Goal: Transaction & Acquisition: Purchase product/service

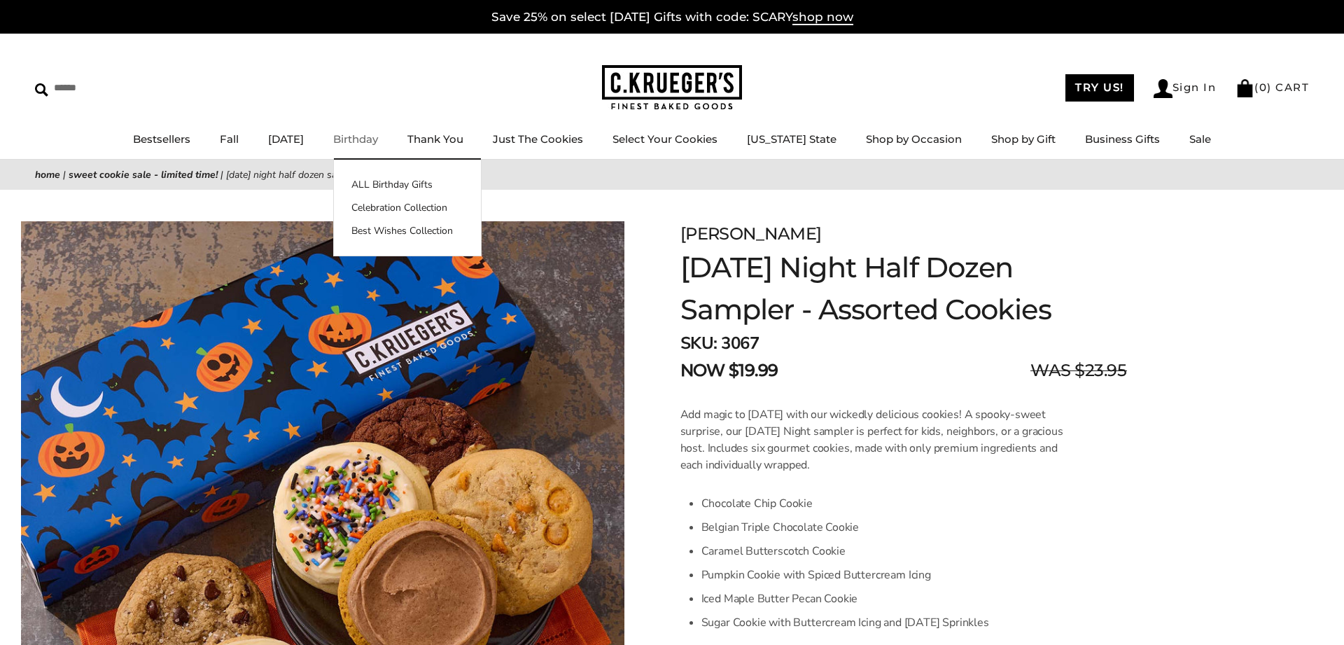
click at [393, 188] on link "ALL Birthday Gifts" at bounding box center [407, 184] width 147 height 15
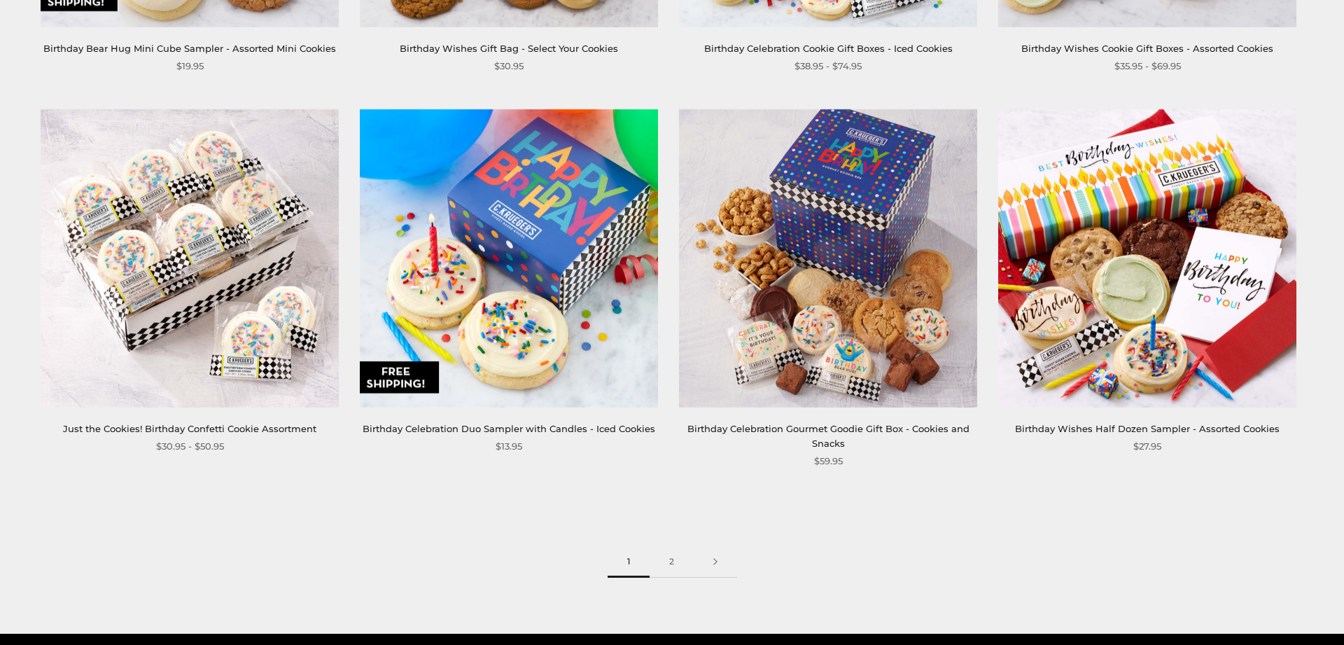
scroll to position [1927, 0]
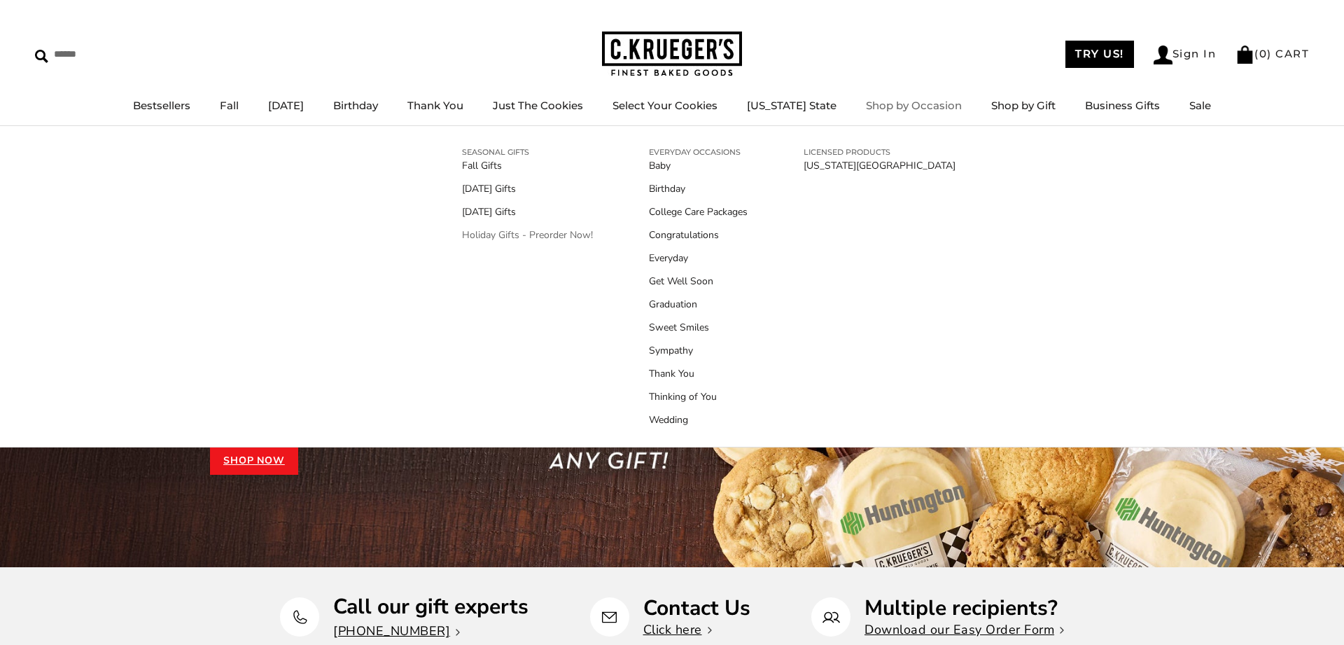
click at [553, 232] on link "Holiday Gifts - Preorder Now!" at bounding box center [527, 234] width 131 height 15
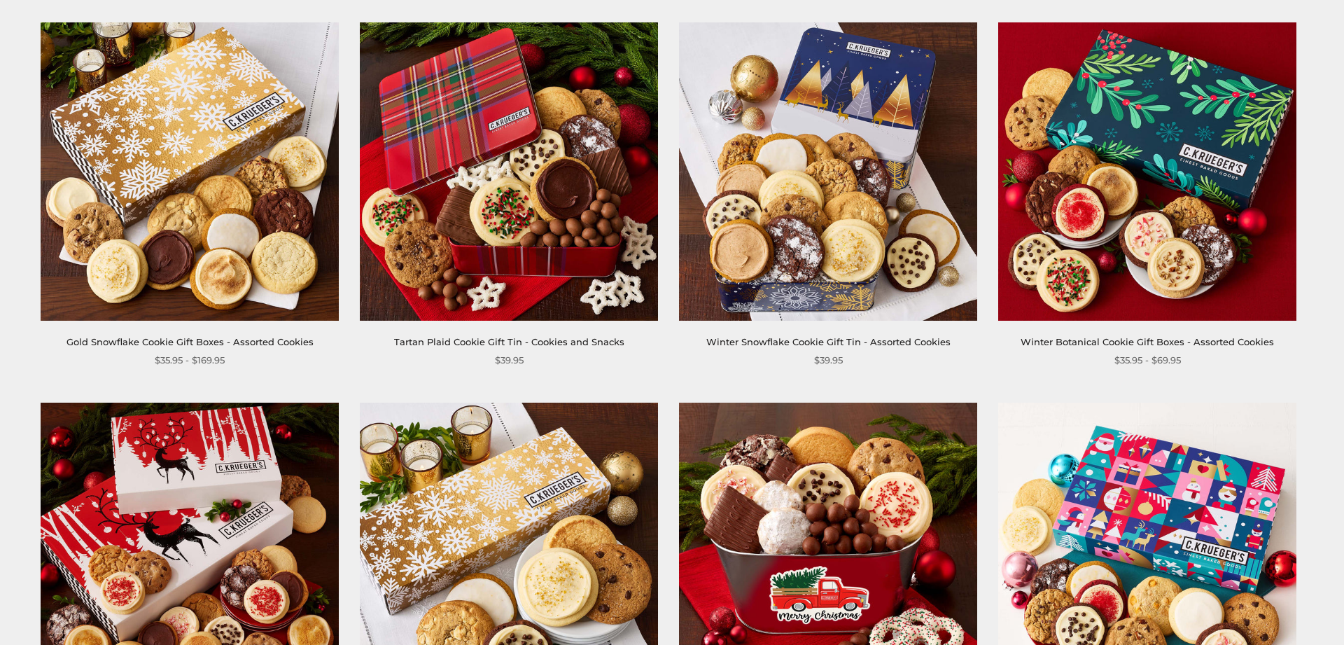
scroll to position [357, 0]
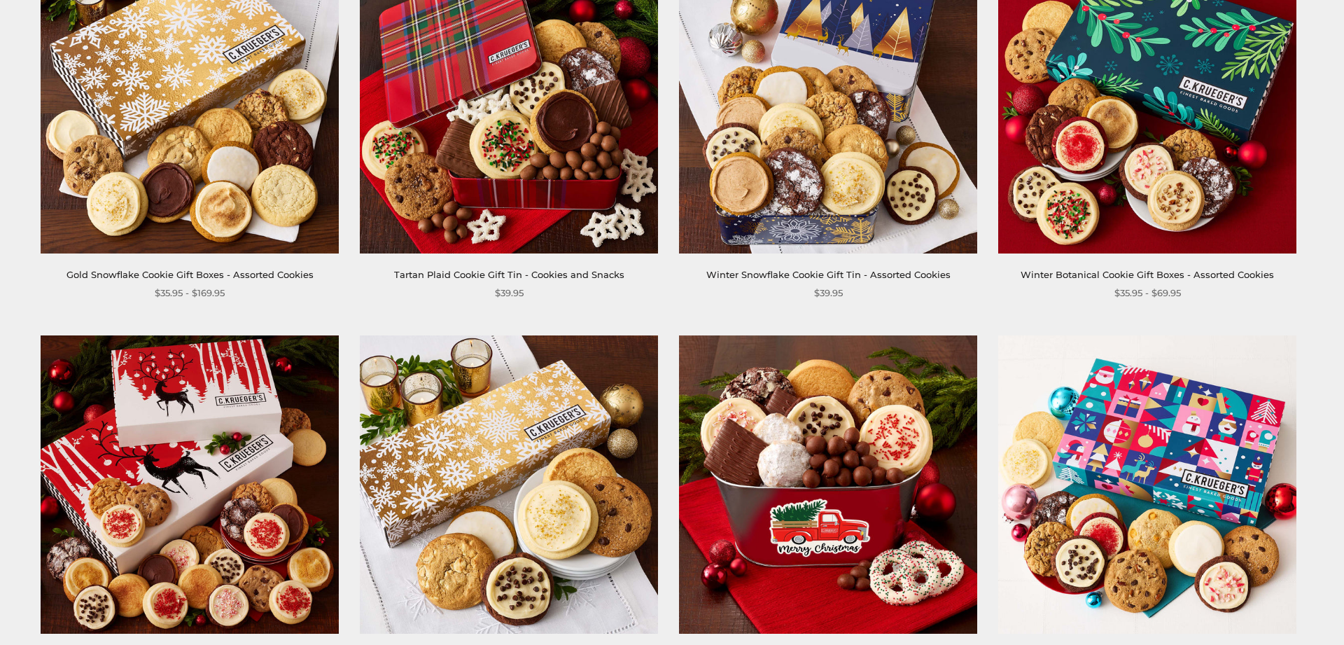
click at [1194, 134] on img at bounding box center [1147, 104] width 298 height 298
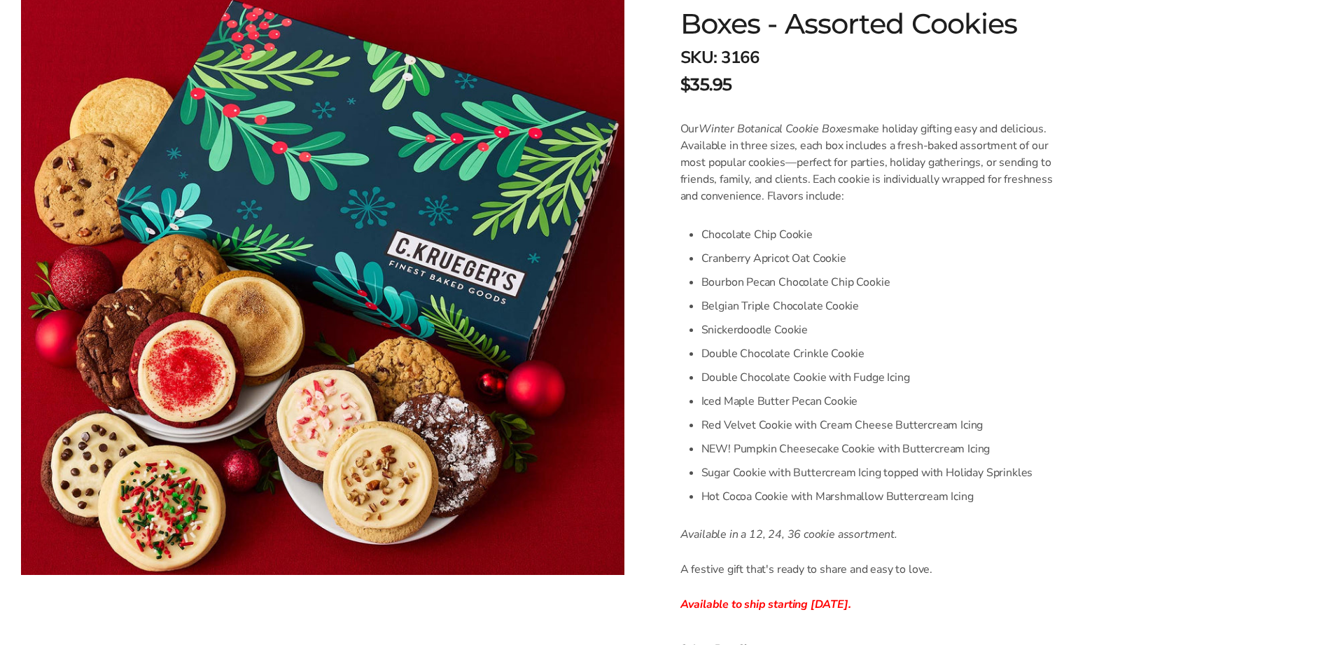
scroll to position [571, 0]
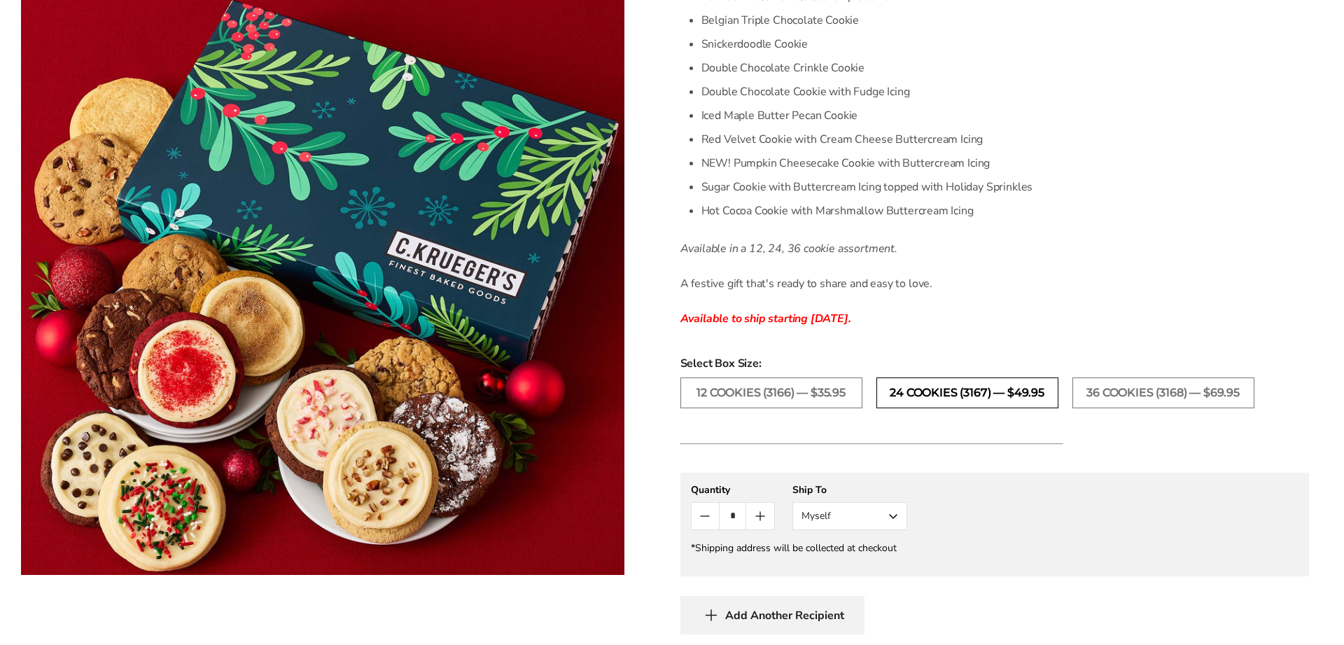
click at [981, 397] on label "24 Cookies (3167) — $49.95" at bounding box center [967, 392] width 182 height 31
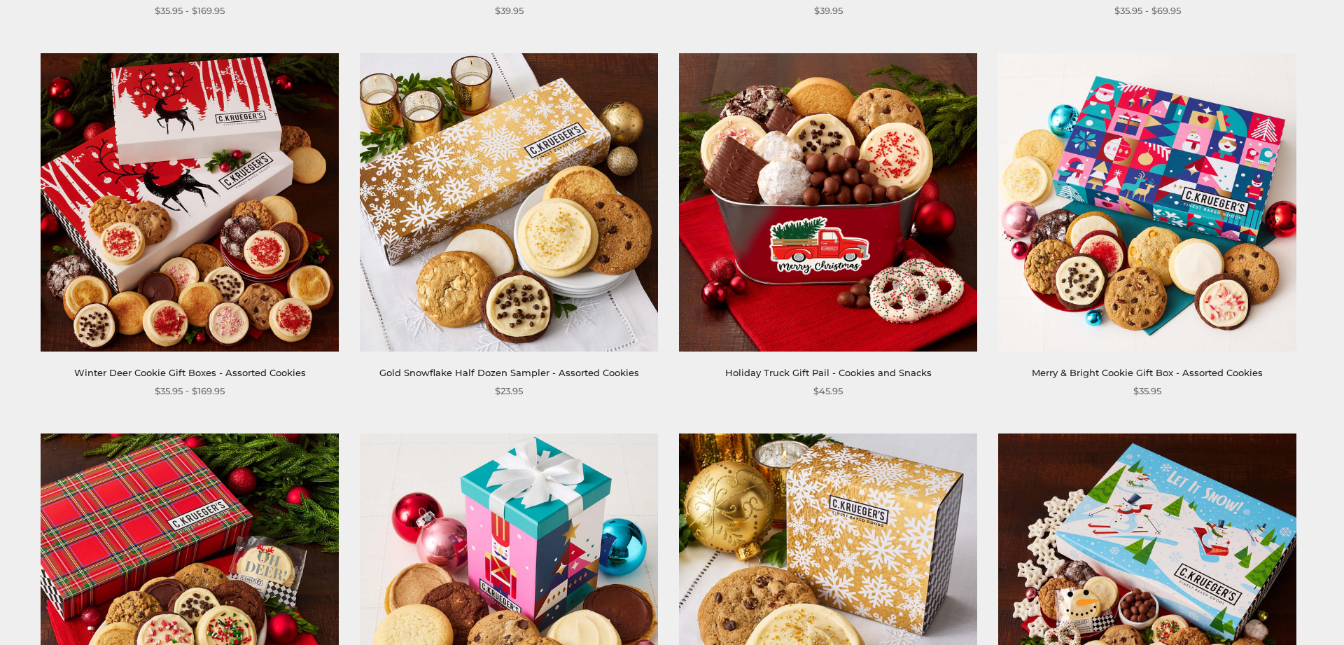
scroll to position [428, 0]
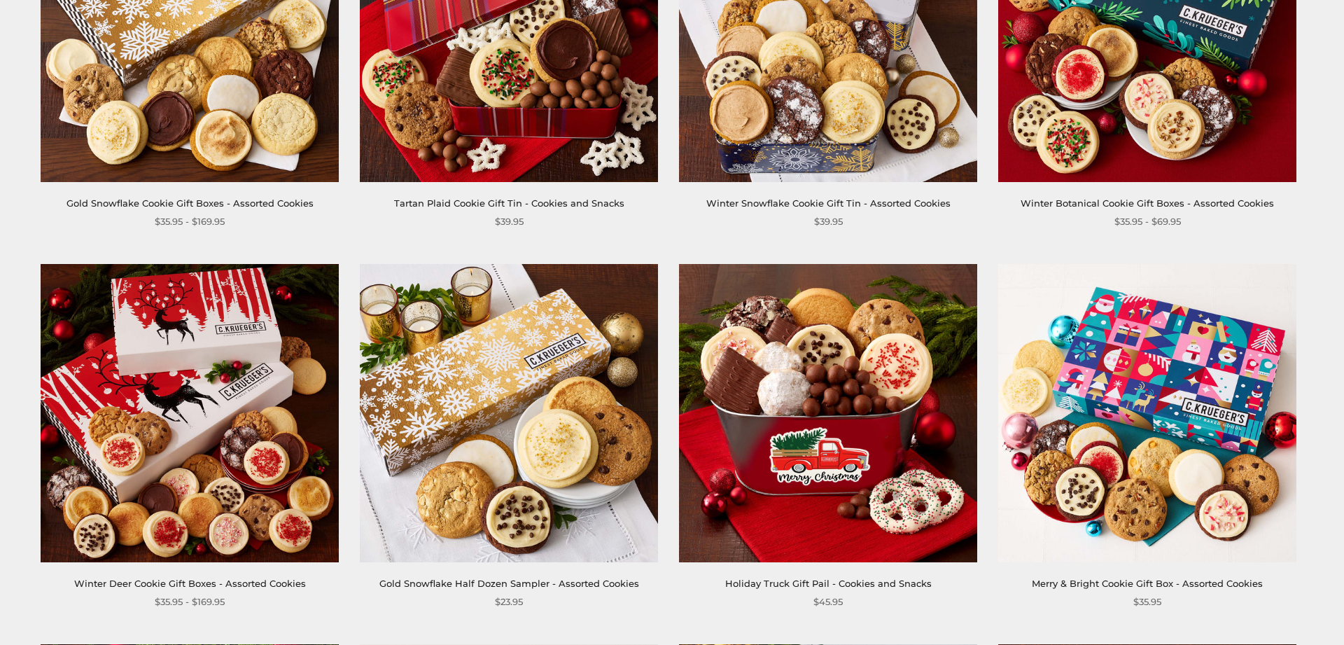
click at [892, 385] on img at bounding box center [828, 413] width 298 height 298
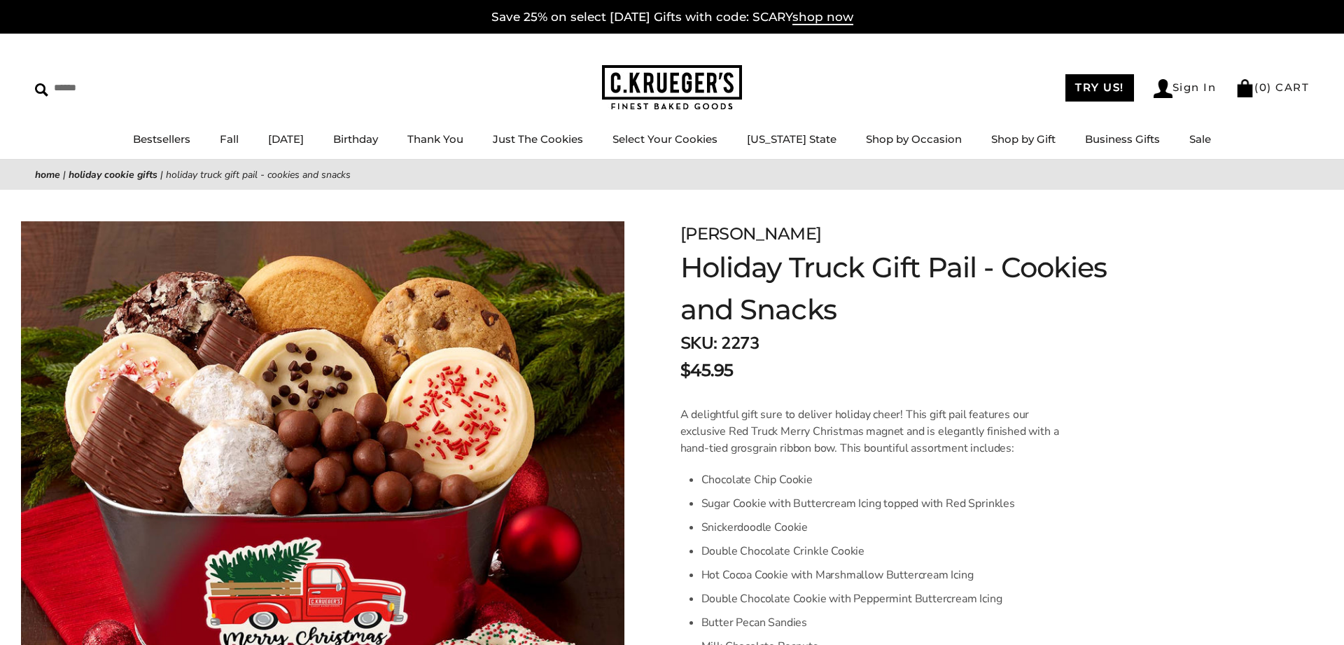
scroll to position [428, 0]
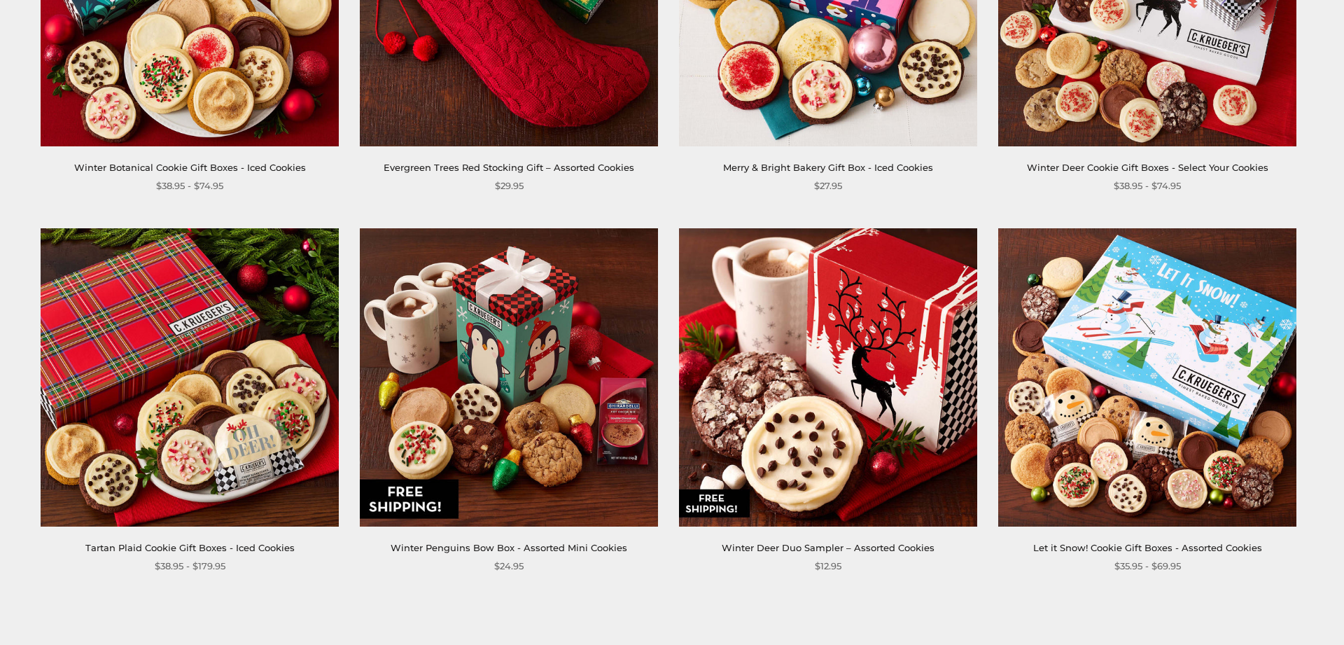
scroll to position [2356, 0]
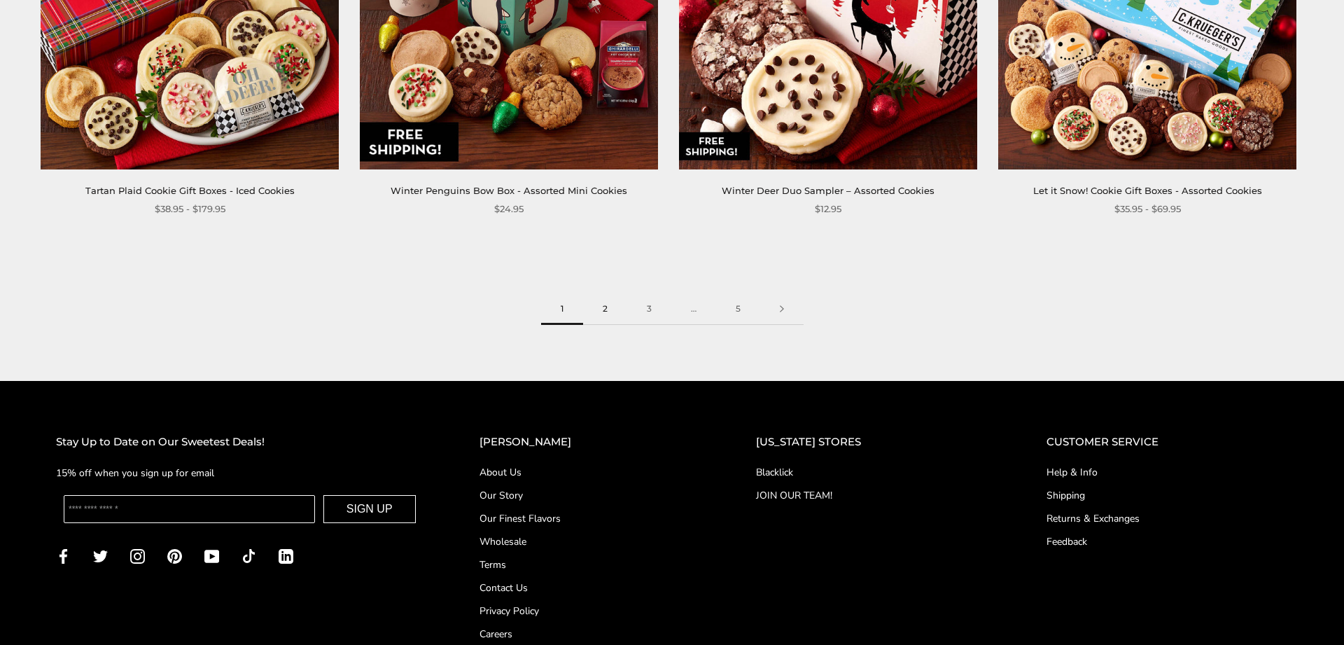
click at [596, 307] on link "2" at bounding box center [605, 308] width 44 height 31
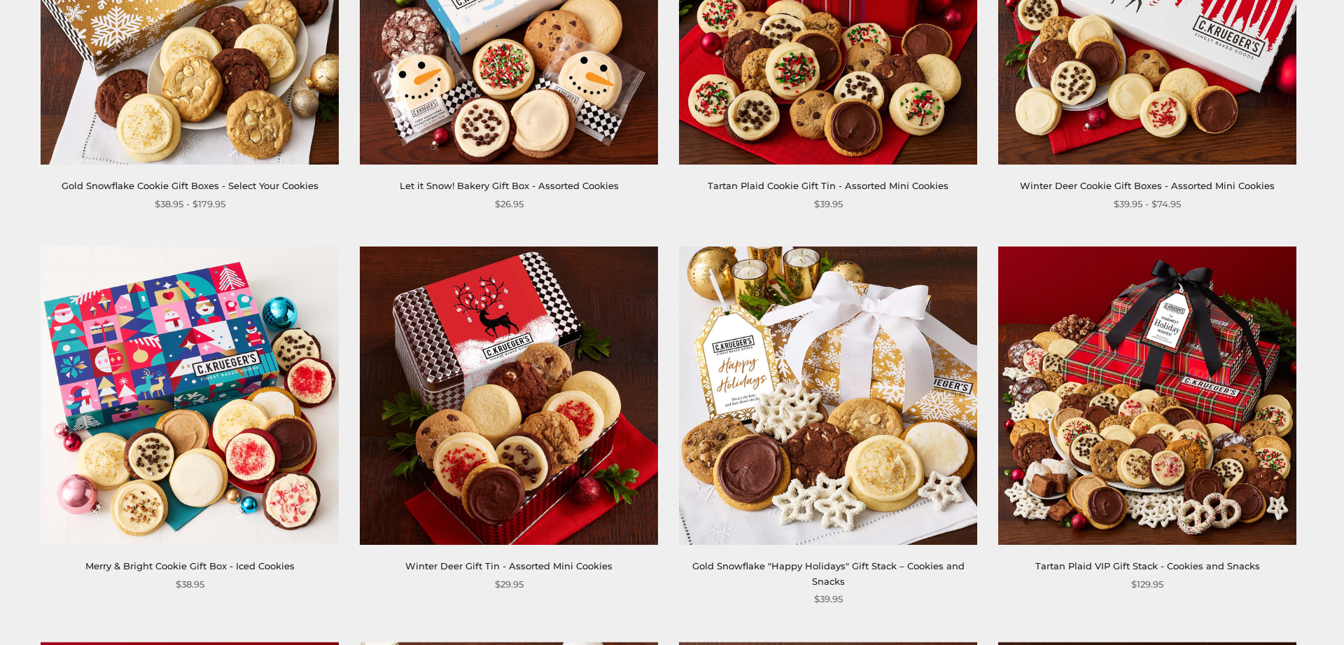
scroll to position [571, 0]
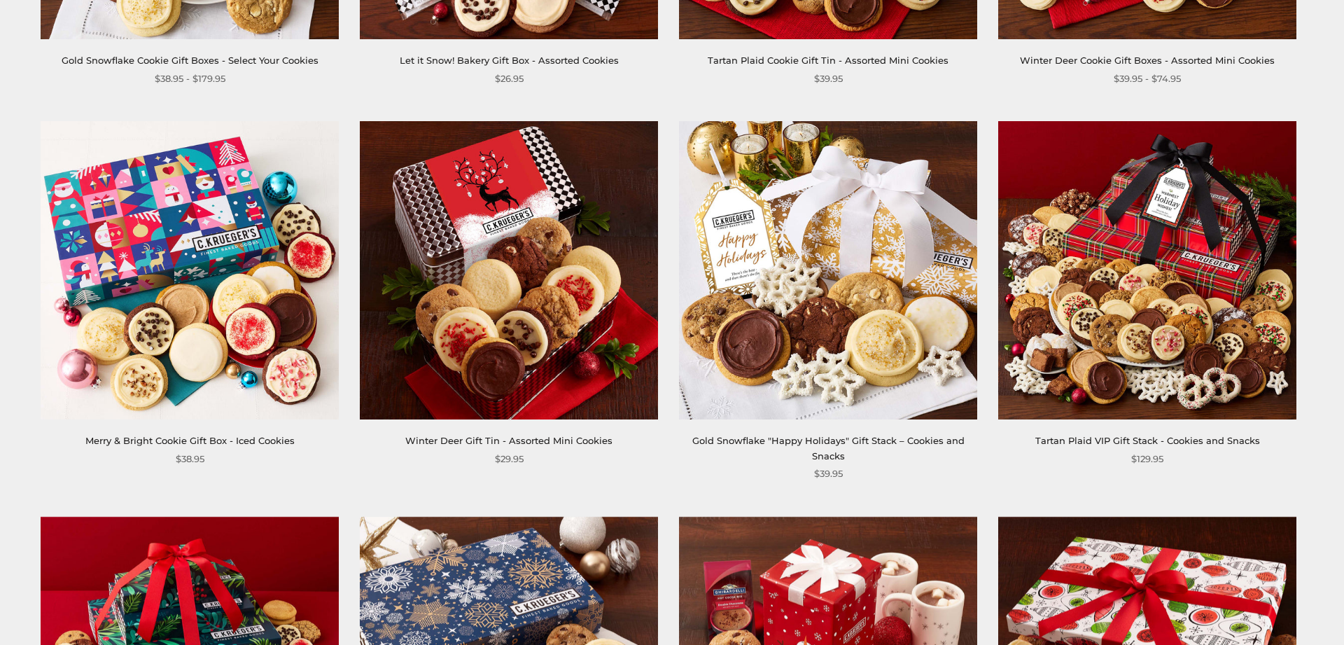
click at [828, 440] on link "Gold Snowflake "Happy Holidays" Gift Stack – Cookies and Snacks" at bounding box center [828, 448] width 272 height 26
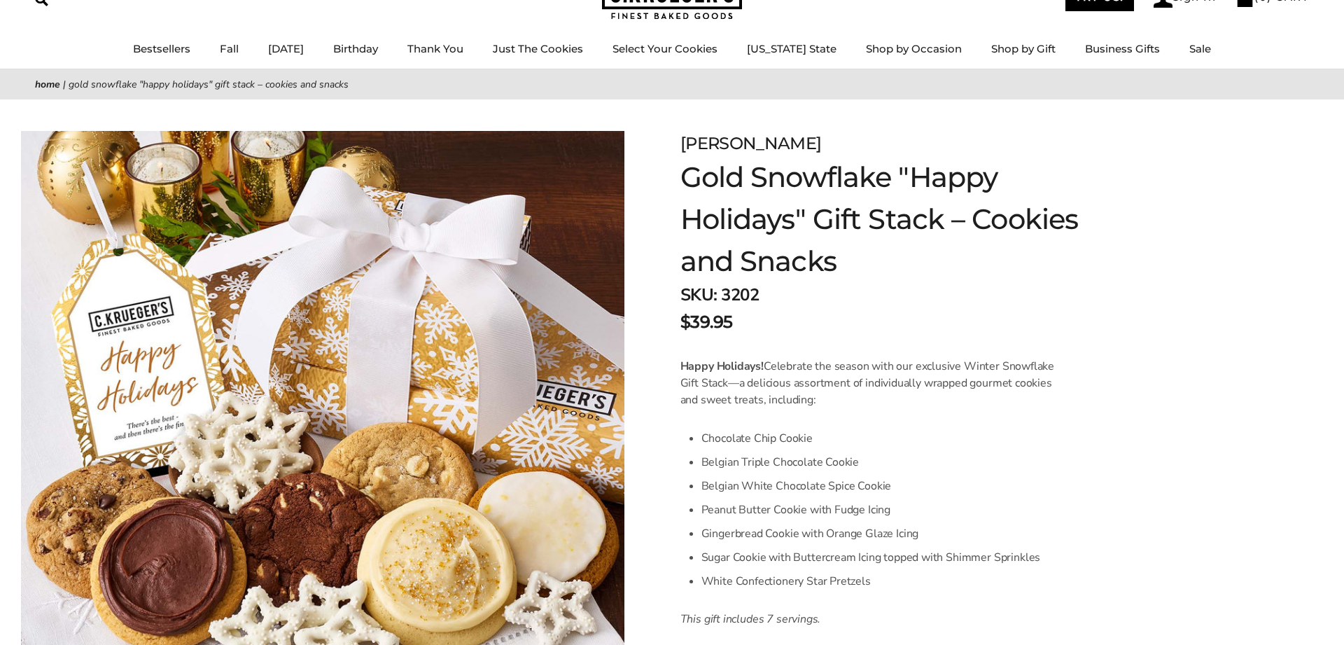
scroll to position [214, 0]
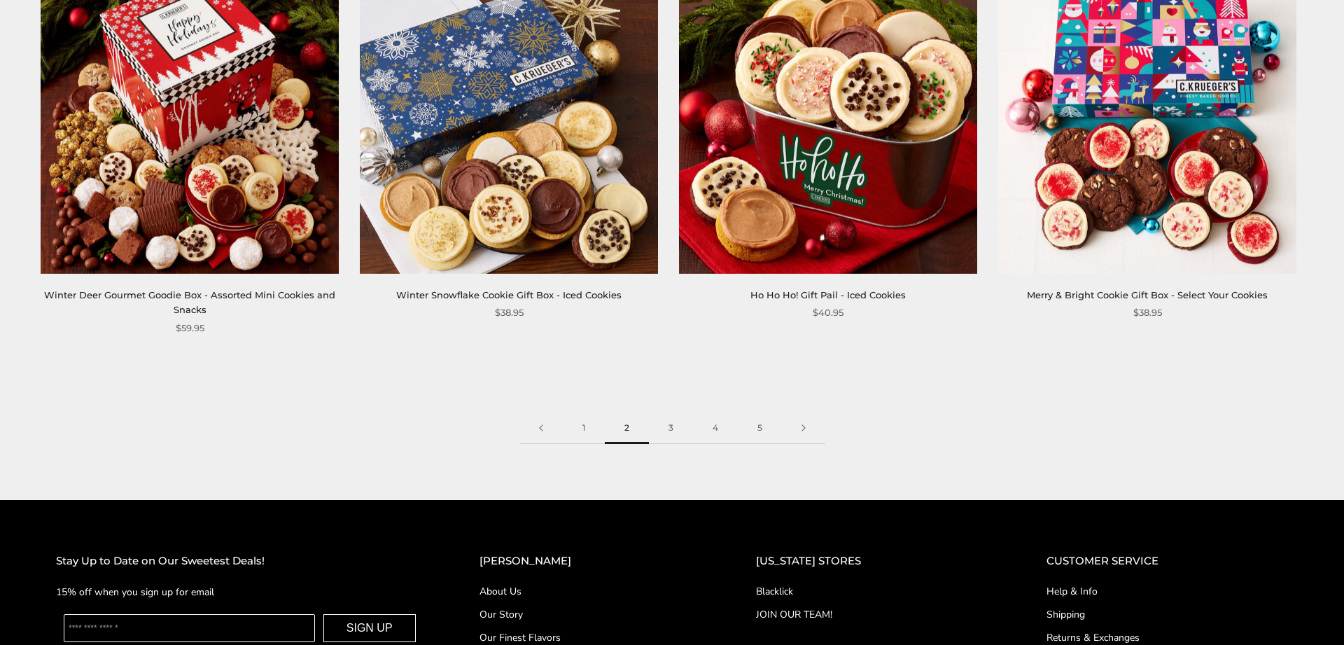
scroll to position [2356, 0]
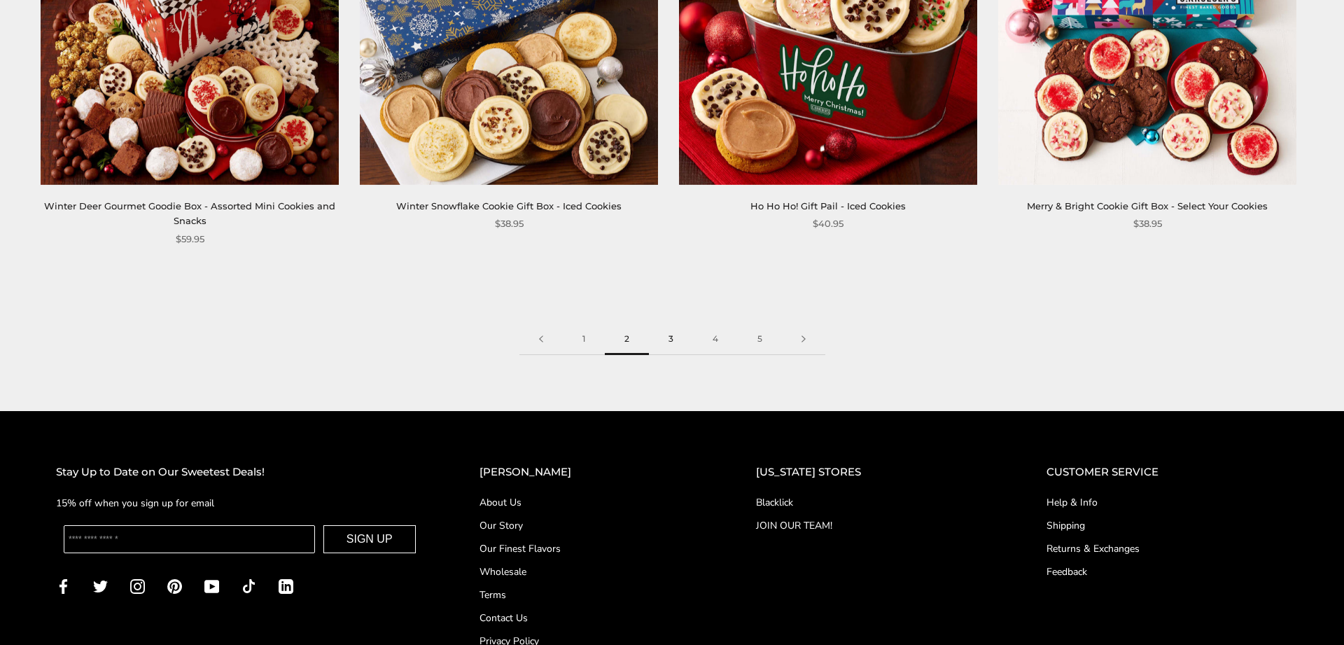
click at [675, 341] on link "3" at bounding box center [671, 338] width 44 height 31
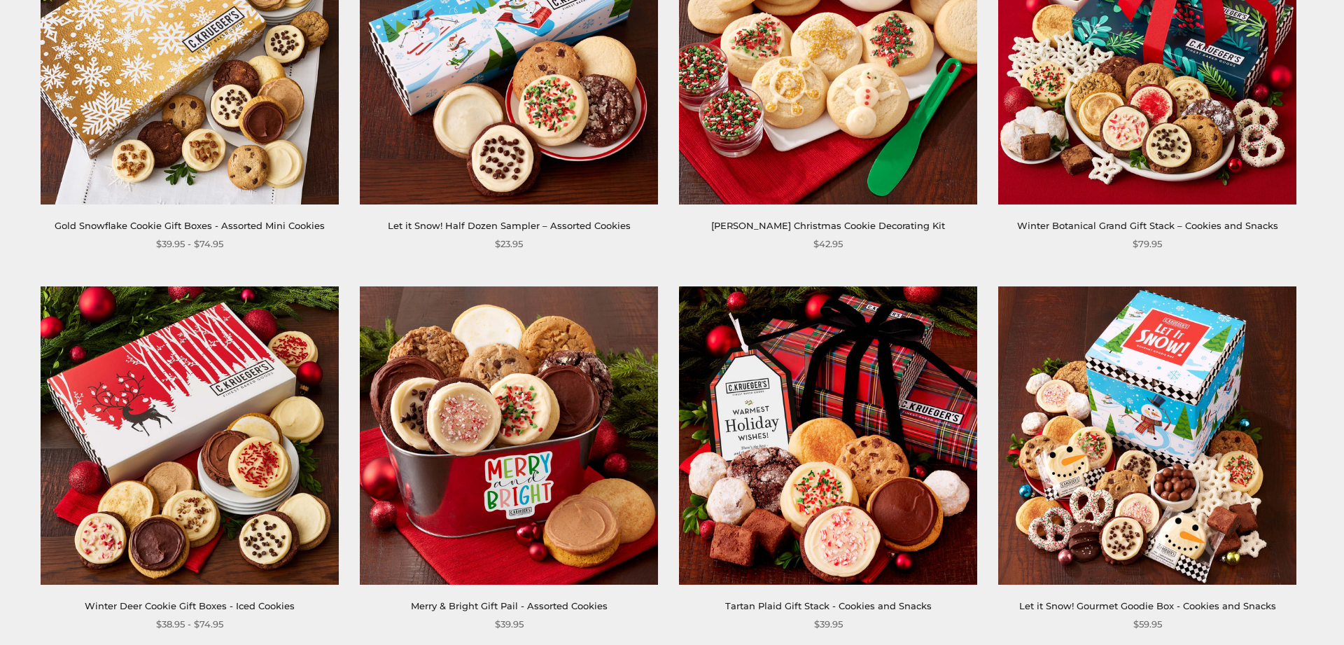
scroll to position [428, 0]
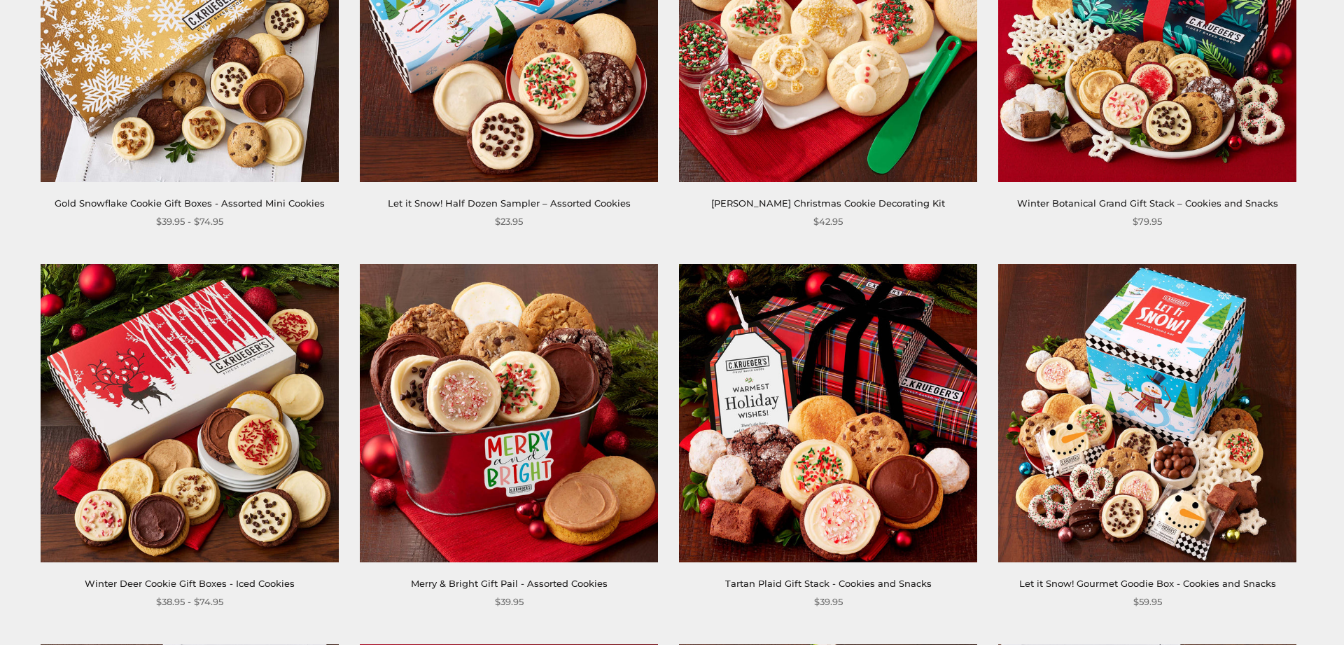
click at [908, 374] on img at bounding box center [828, 413] width 298 height 298
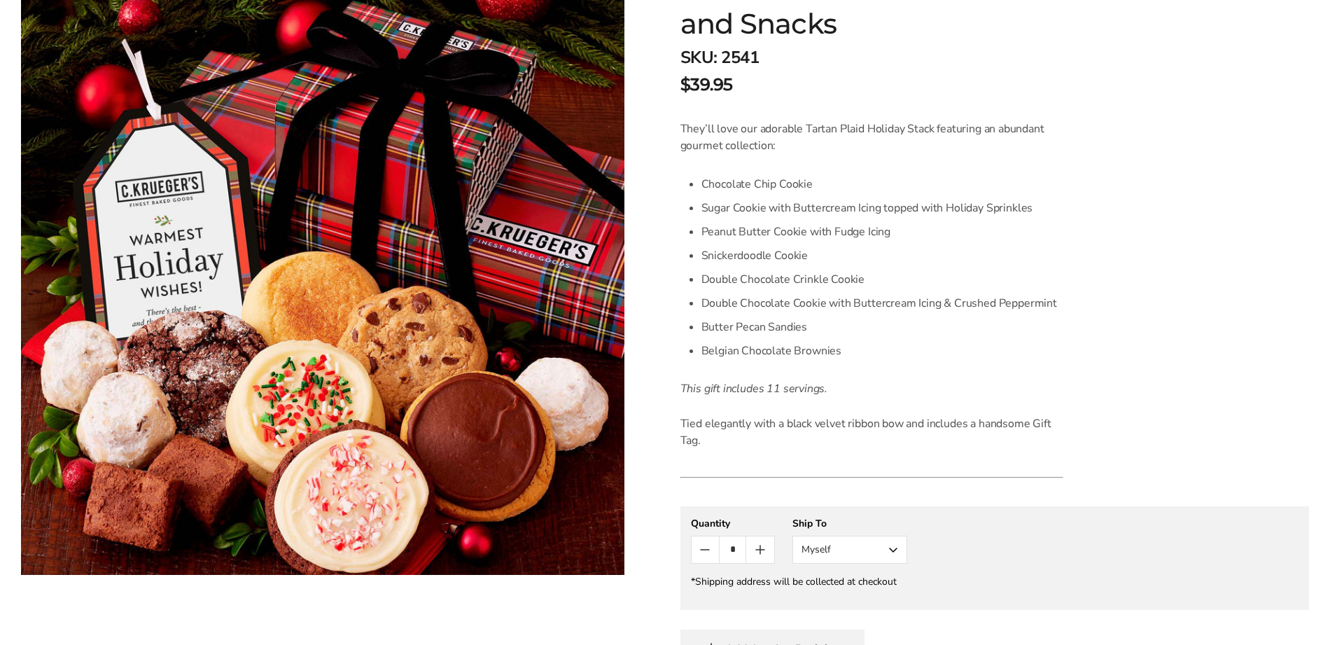
scroll to position [642, 0]
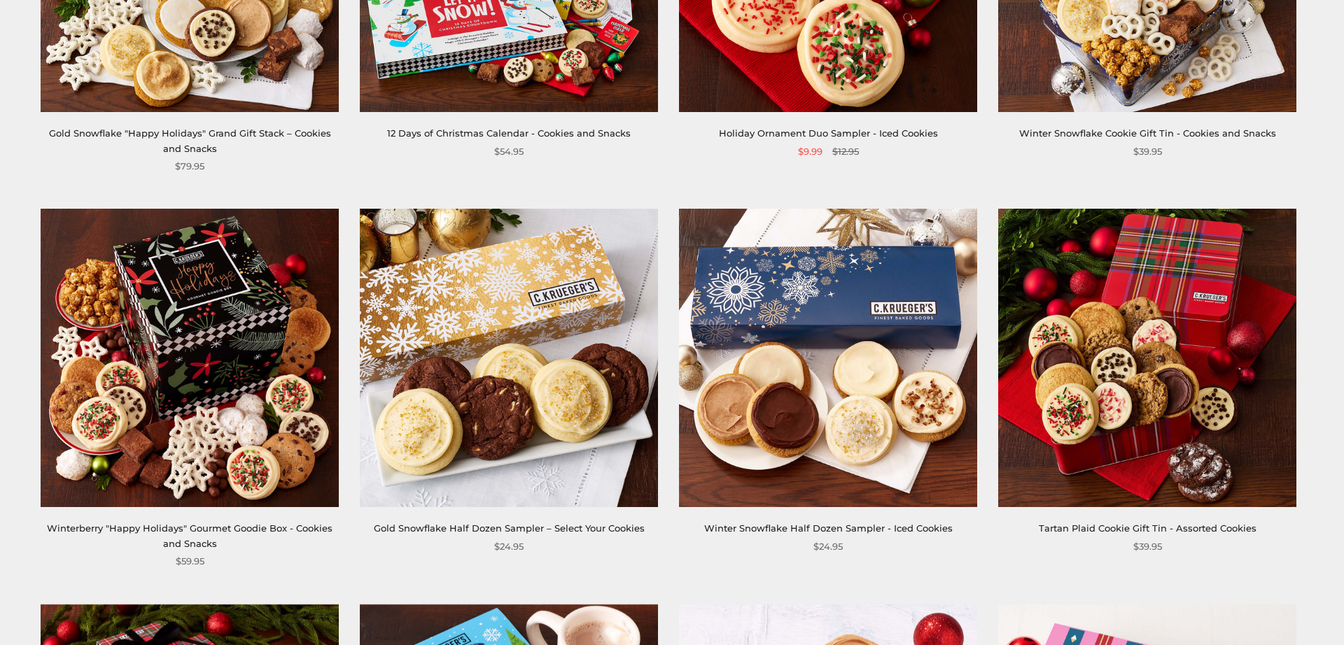
scroll to position [1285, 0]
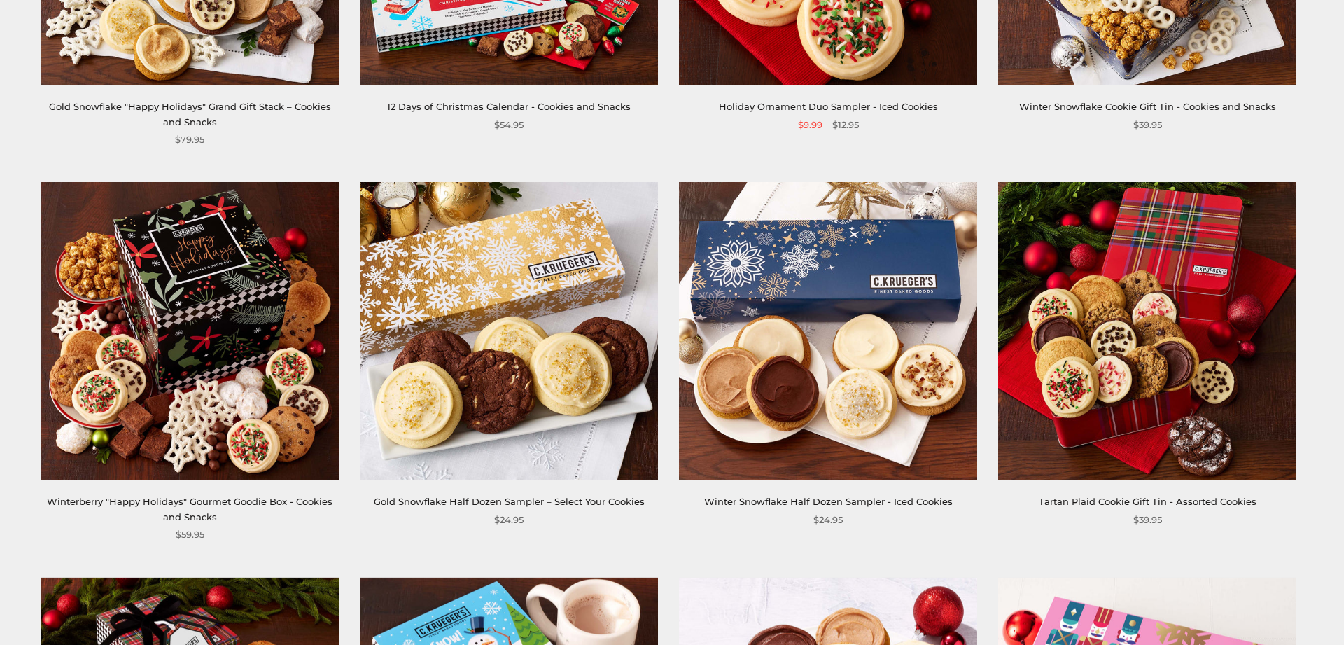
click at [218, 359] on img at bounding box center [190, 331] width 298 height 298
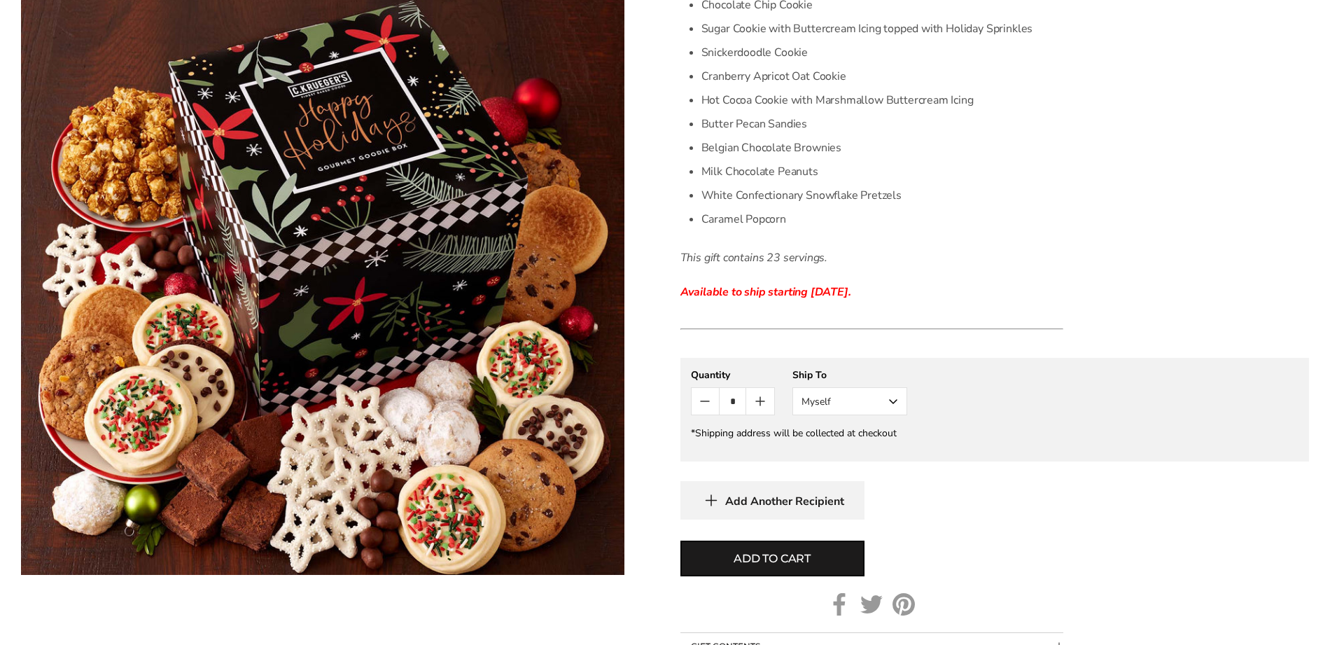
scroll to position [571, 0]
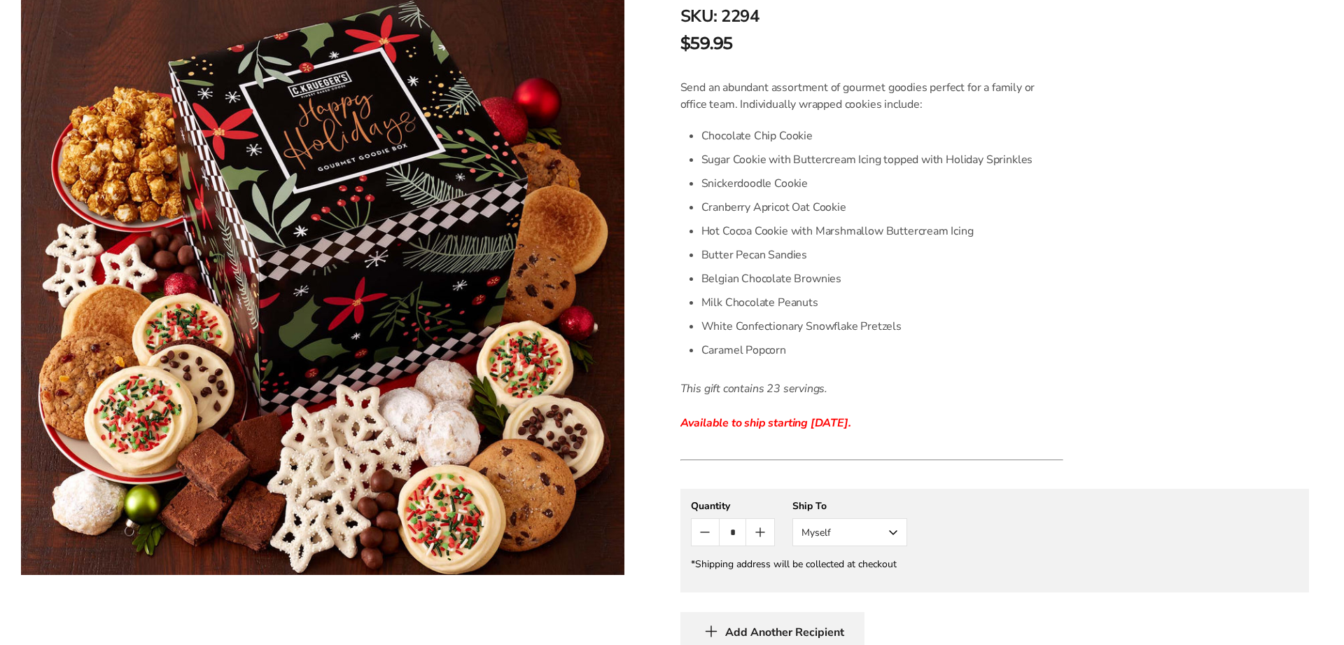
scroll to position [357, 0]
